Goal: Find specific page/section: Find specific page/section

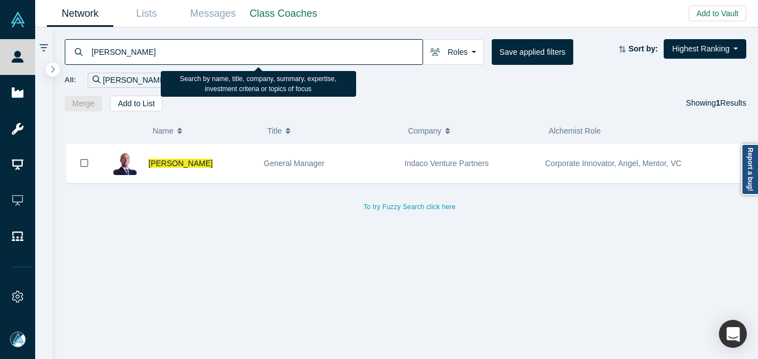
click at [164, 51] on input "Goncalo Rebelo de Andrade" at bounding box center [256, 52] width 332 height 26
click at [98, 55] on input "VP Singh" at bounding box center [256, 52] width 332 height 26
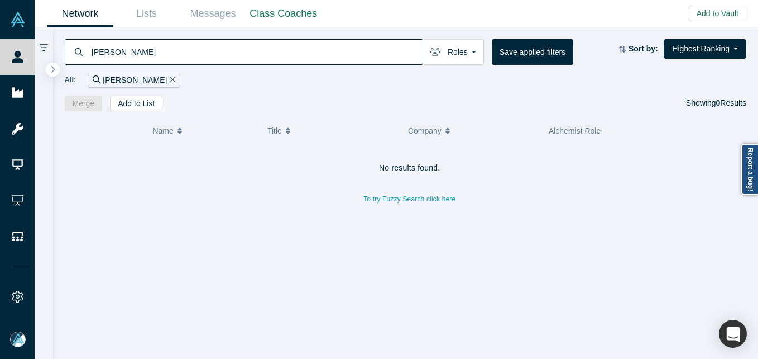
type input "VP Singh"
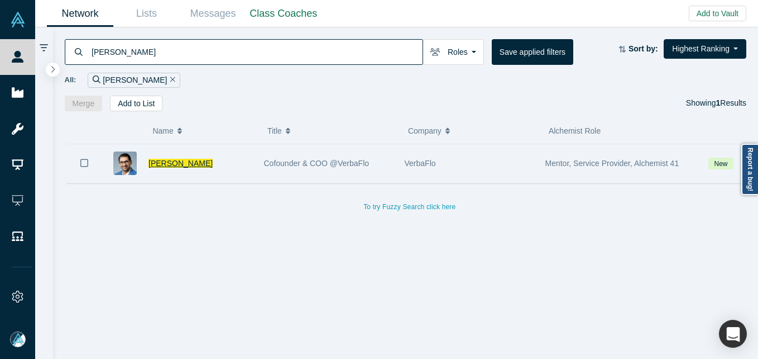
click at [175, 168] on span "VP Singh" at bounding box center [181, 163] width 64 height 9
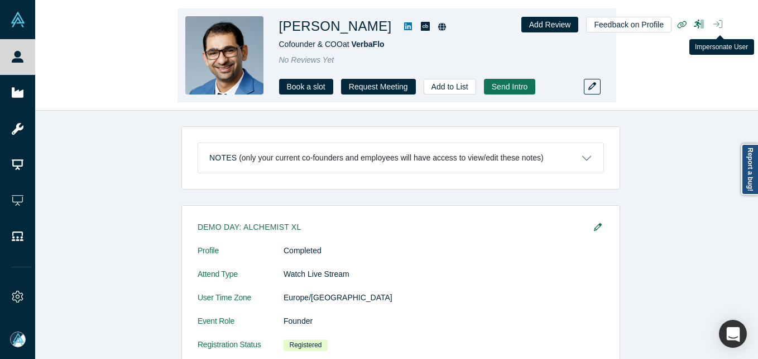
click at [717, 24] on icon "button" at bounding box center [718, 24] width 9 height 9
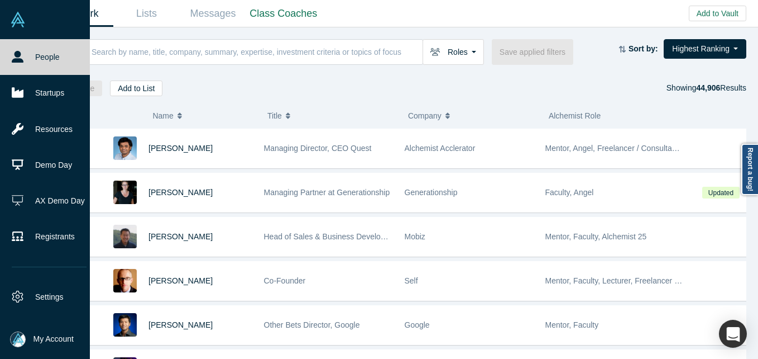
click at [46, 338] on span "My Account" at bounding box center [54, 339] width 40 height 12
